Goal: Transaction & Acquisition: Book appointment/travel/reservation

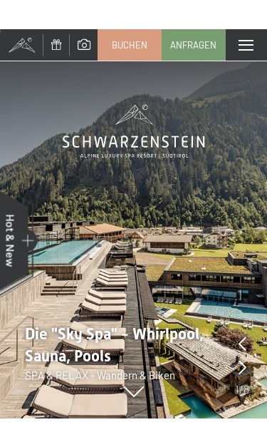
scroll to position [2, 0]
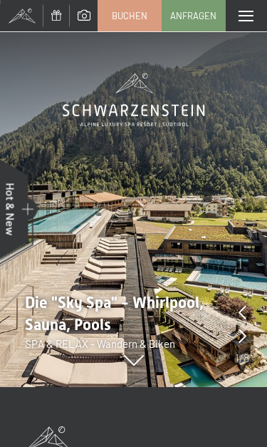
click at [138, 16] on span "Buchen" at bounding box center [130, 15] width 36 height 13
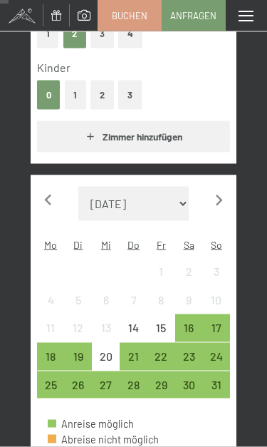
click at [229, 192] on icon "button" at bounding box center [219, 201] width 22 height 22
select select "2025-09-01"
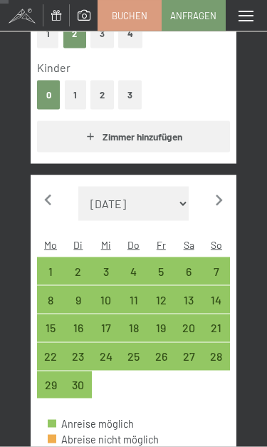
scroll to position [279, 0]
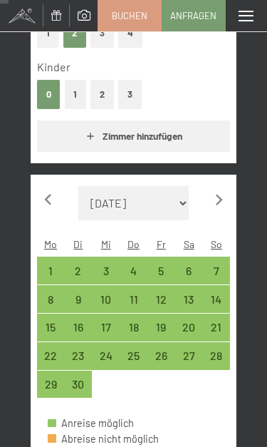
click at [224, 195] on icon "button" at bounding box center [219, 200] width 22 height 22
select select "2025-10-01"
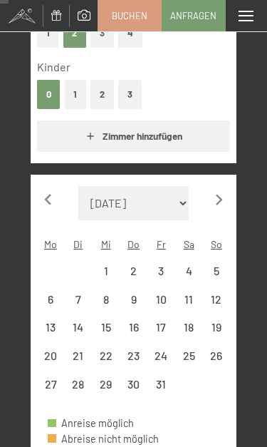
select select "2025-10-01"
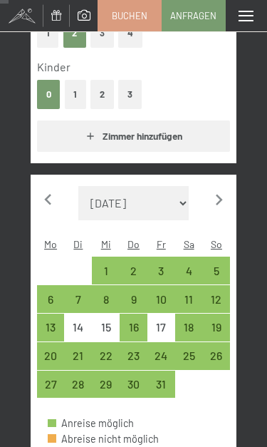
click at [166, 265] on div "3" at bounding box center [161, 277] width 25 height 25
select select "2025-10-01"
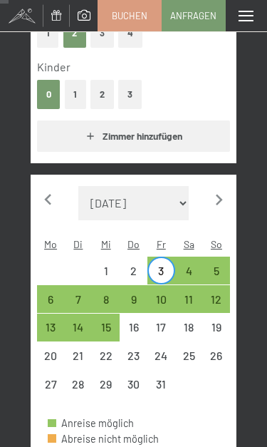
click at [106, 294] on div "8" at bounding box center [105, 306] width 25 height 25
select select "2025-10-01"
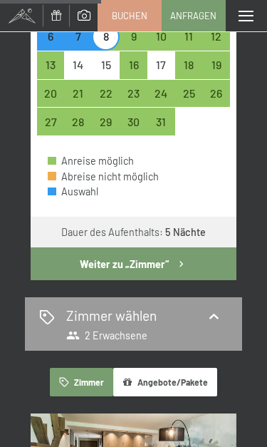
click at [166, 247] on button "Weiter zu „Zimmer“" at bounding box center [134, 263] width 206 height 33
select select "2025-10-01"
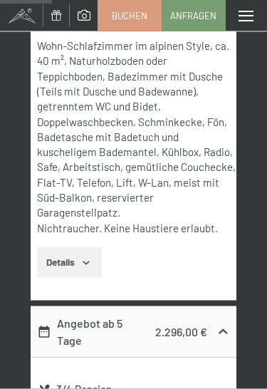
scroll to position [1204, 0]
